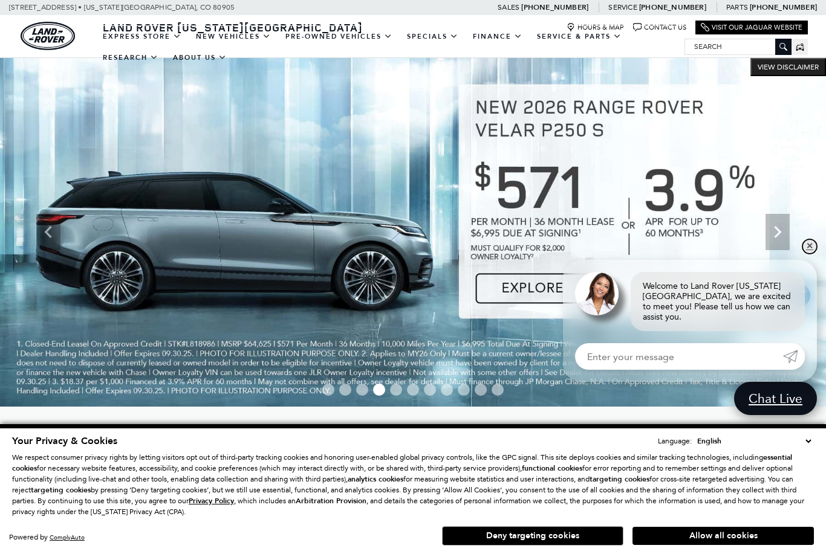
click at [807, 254] on link "✕" at bounding box center [809, 246] width 15 height 15
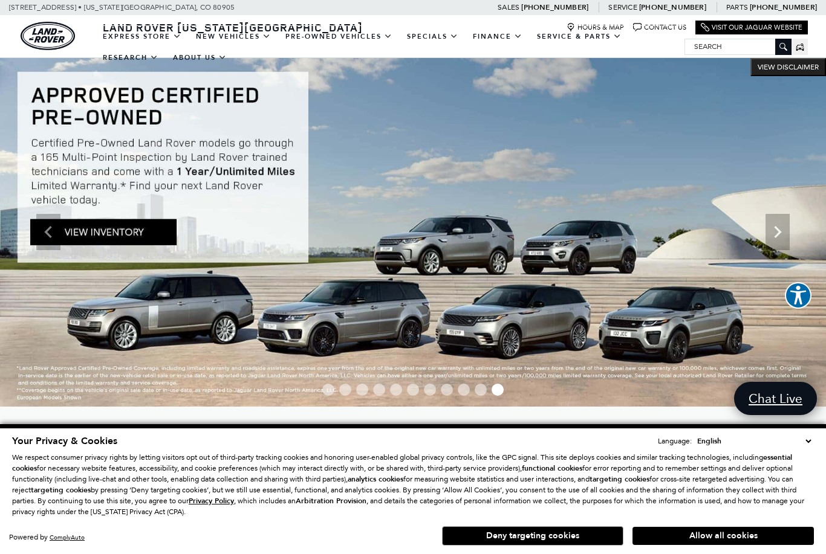
click at [0, 0] on link "View All Pre-Owned Vehicles" at bounding box center [0, 0] width 0 height 0
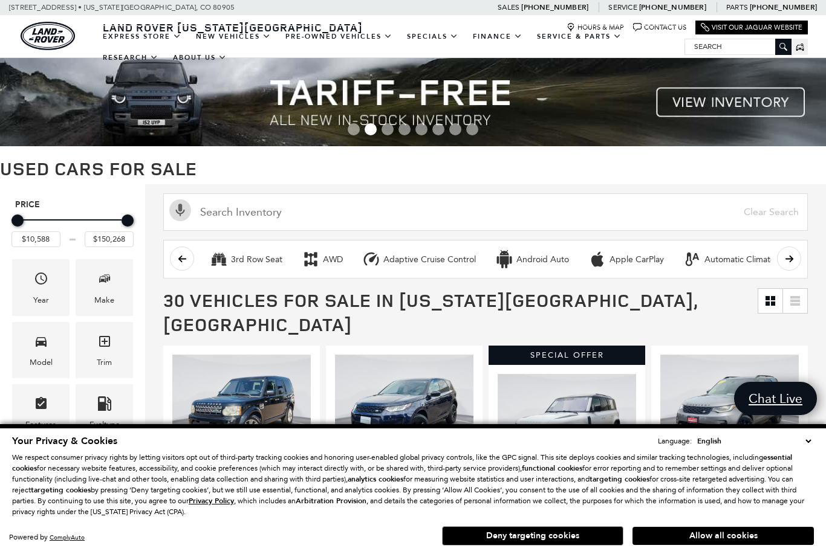
click at [570, 544] on button "Deny targeting cookies" at bounding box center [532, 536] width 181 height 19
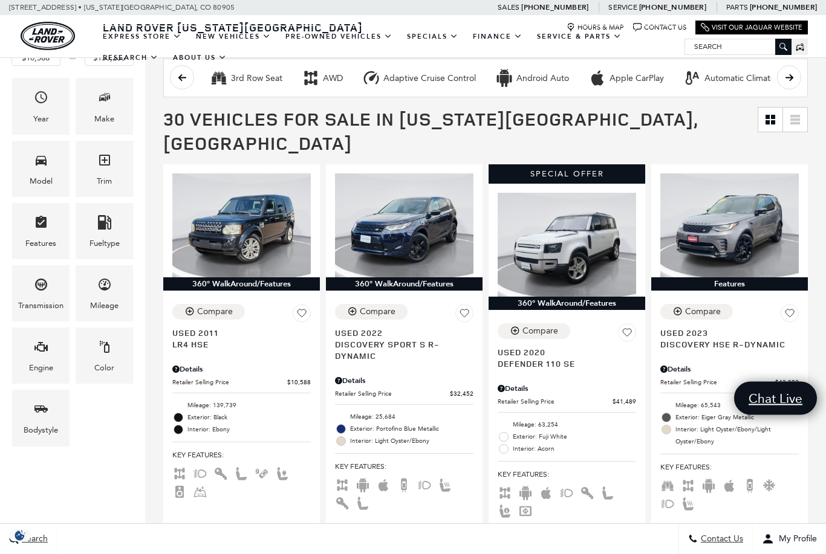
scroll to position [181, 0]
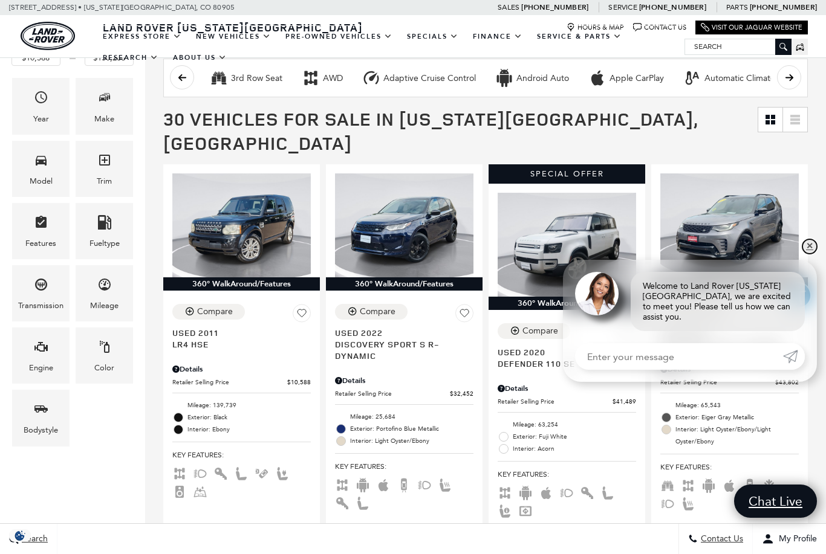
click at [808, 254] on link "✕" at bounding box center [809, 246] width 15 height 15
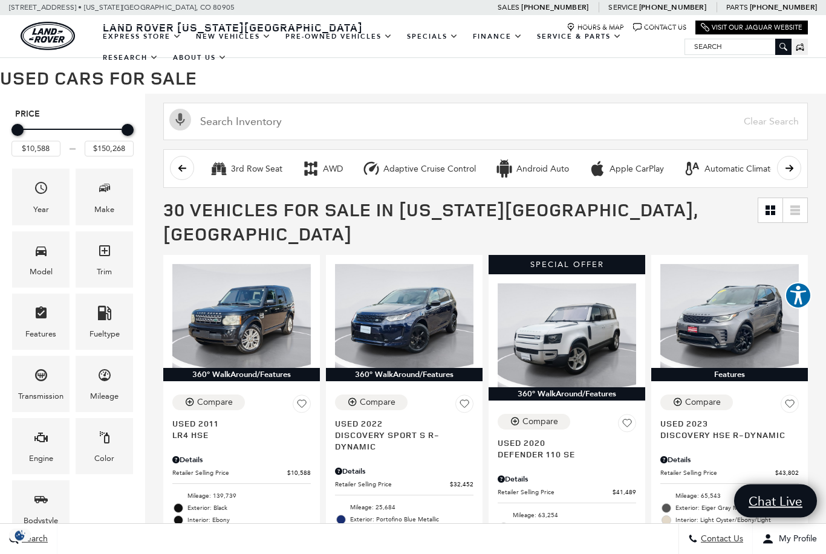
scroll to position [91, 0]
click at [97, 195] on icon "Make" at bounding box center [104, 188] width 15 height 15
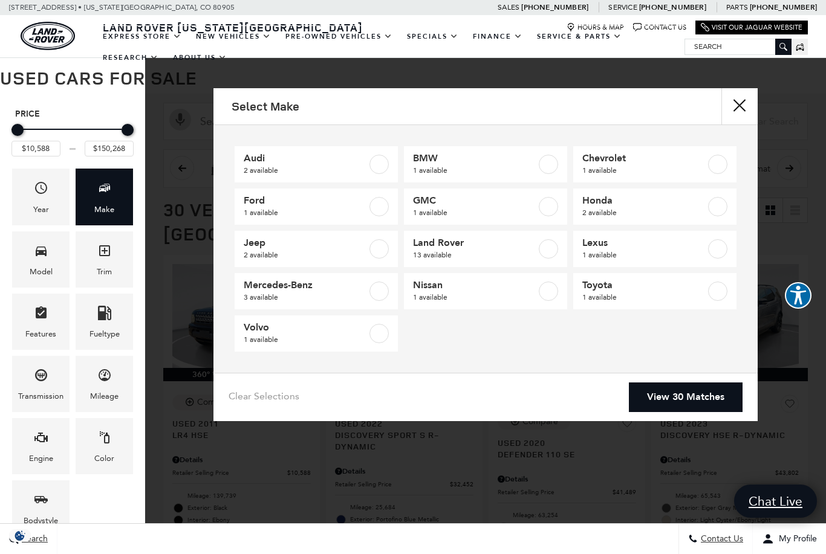
click at [547, 248] on label at bounding box center [548, 248] width 19 height 19
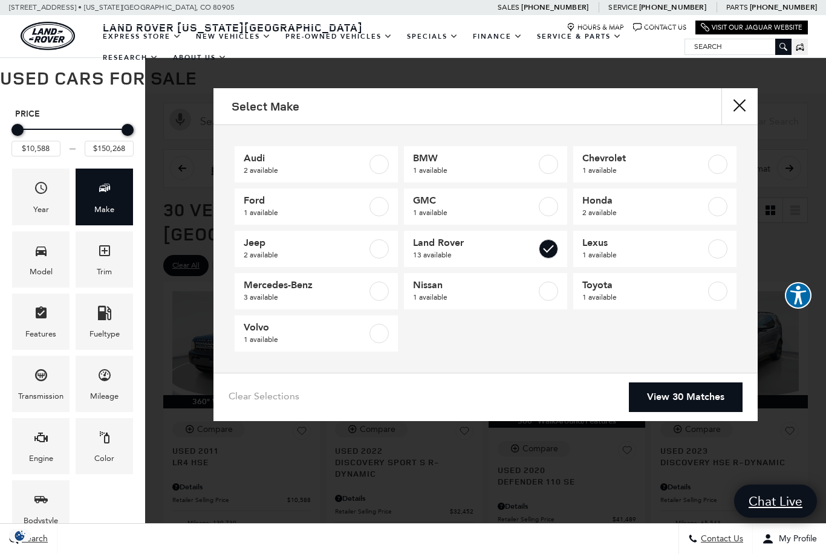
checkbox input "true"
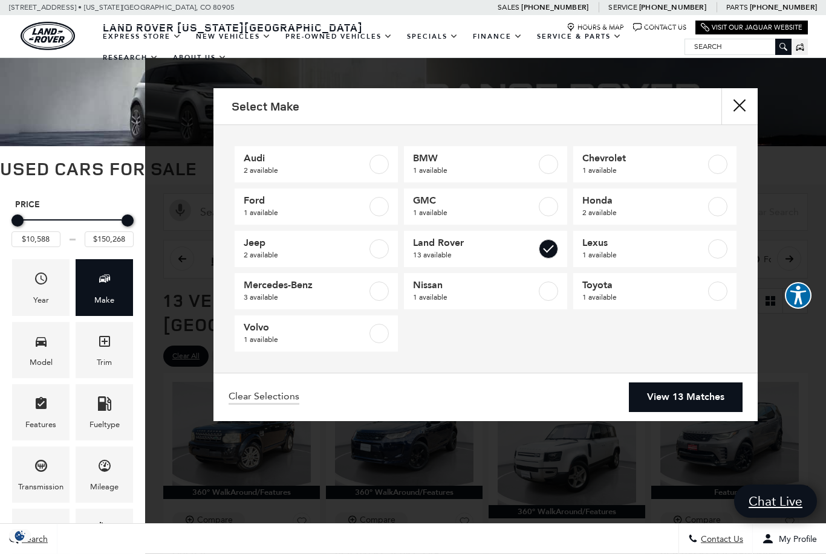
click at [715, 398] on link "View 13 Matches" at bounding box center [686, 398] width 114 height 30
